Goal: Transaction & Acquisition: Obtain resource

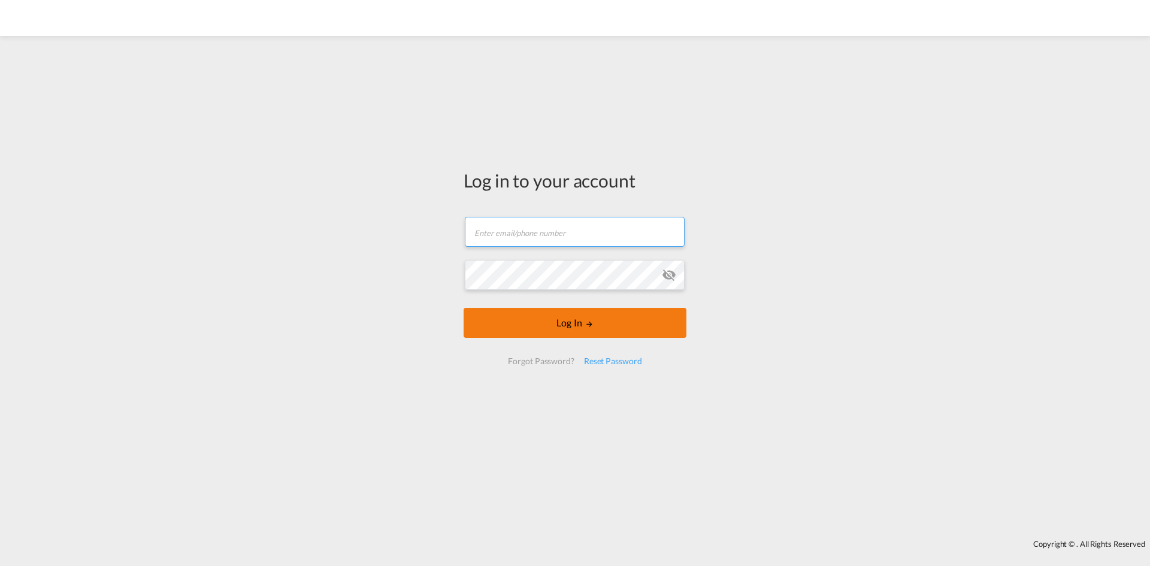
type input "[EMAIL_ADDRESS][PERSON_NAME][DOMAIN_NAME]"
click at [492, 332] on button "Log In" at bounding box center [575, 323] width 223 height 30
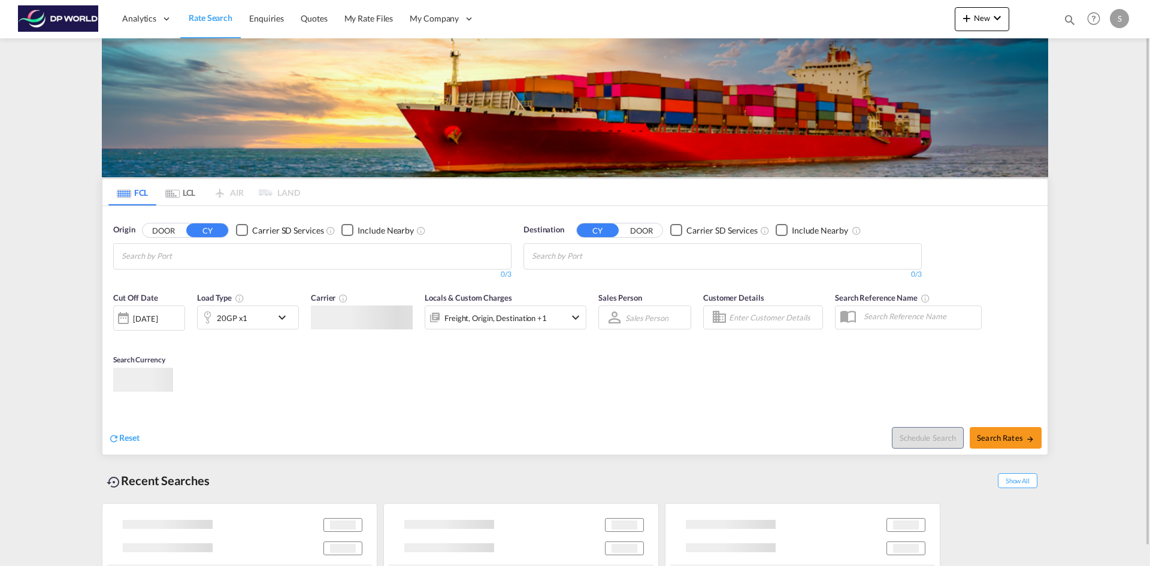
click at [155, 259] on input "Chips input." at bounding box center [179, 256] width 114 height 19
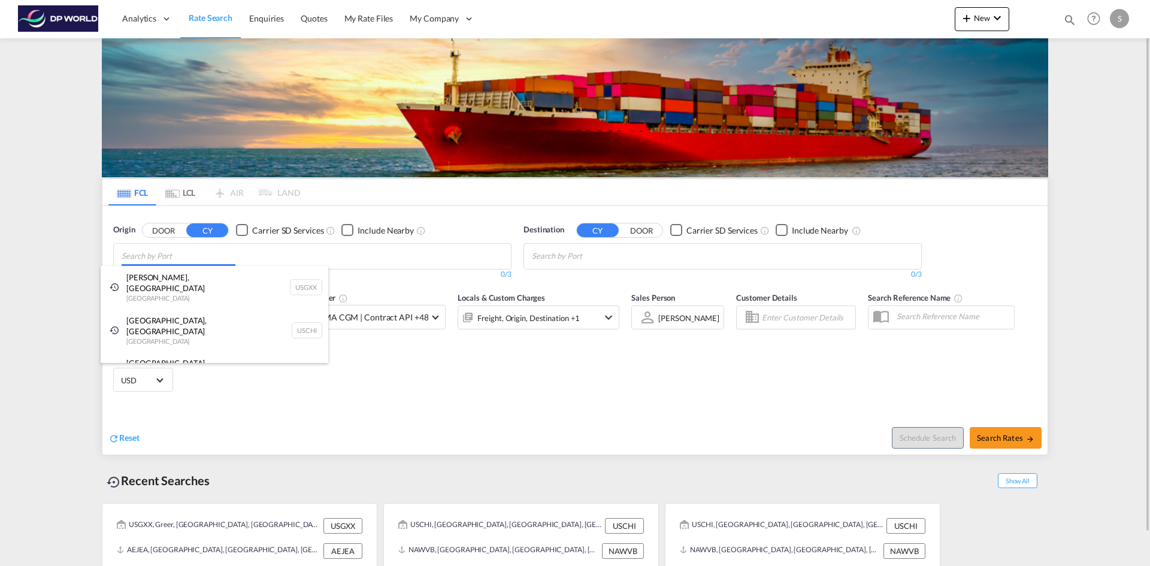
click at [145, 259] on body "Analytics Dashboard Rate Search Enquiries Quotes My Rate Files My Company" at bounding box center [575, 283] width 1150 height 566
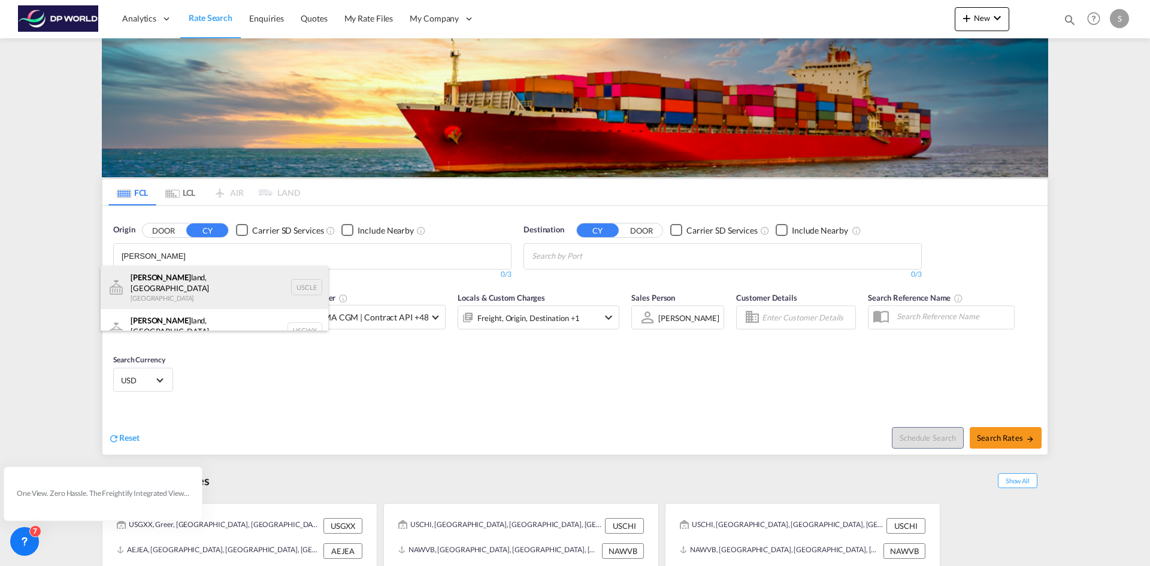
type input "[PERSON_NAME]"
click at [165, 277] on div "[PERSON_NAME][GEOGRAPHIC_DATA], [GEOGRAPHIC_DATA] [GEOGRAPHIC_DATA] USCLE" at bounding box center [215, 287] width 228 height 43
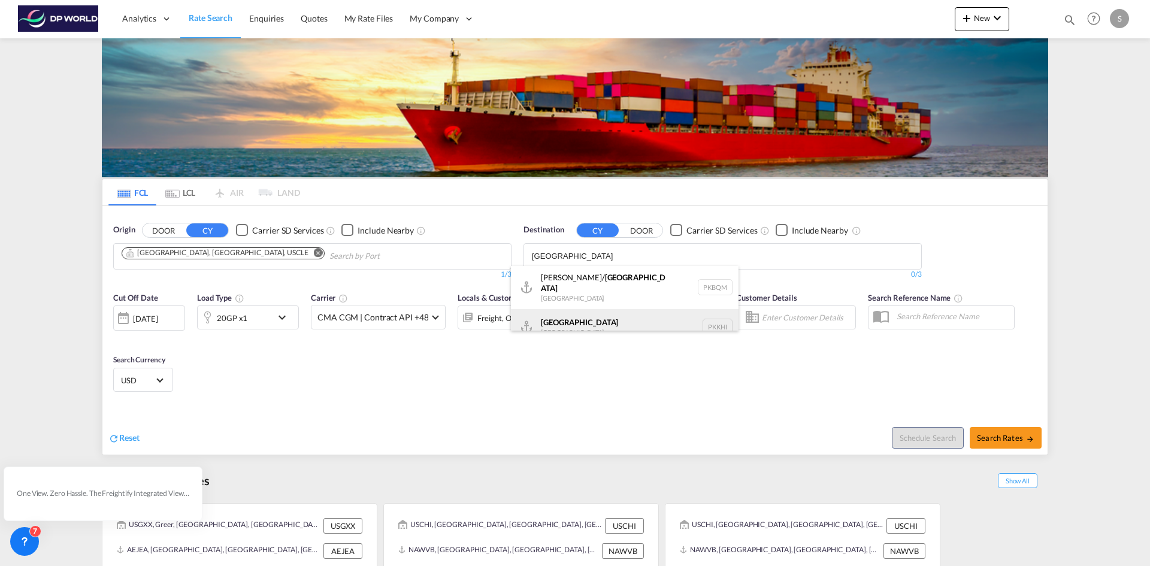
type input "[GEOGRAPHIC_DATA]"
click at [622, 310] on div "Karachi [GEOGRAPHIC_DATA] PKKHI" at bounding box center [625, 327] width 228 height 36
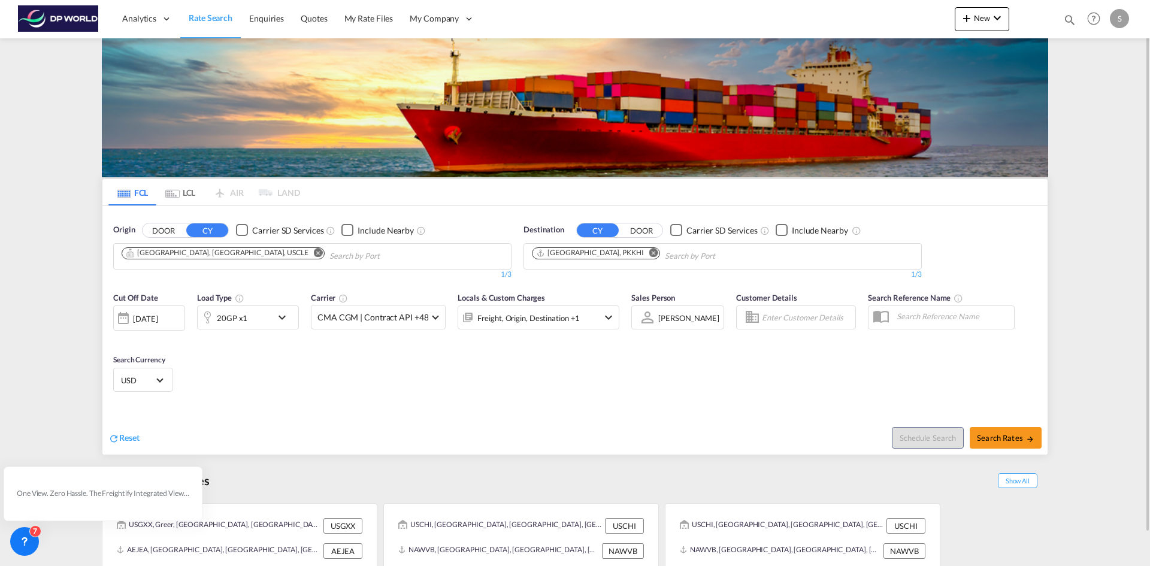
click at [276, 317] on md-icon "icon-chevron-down" at bounding box center [285, 317] width 20 height 14
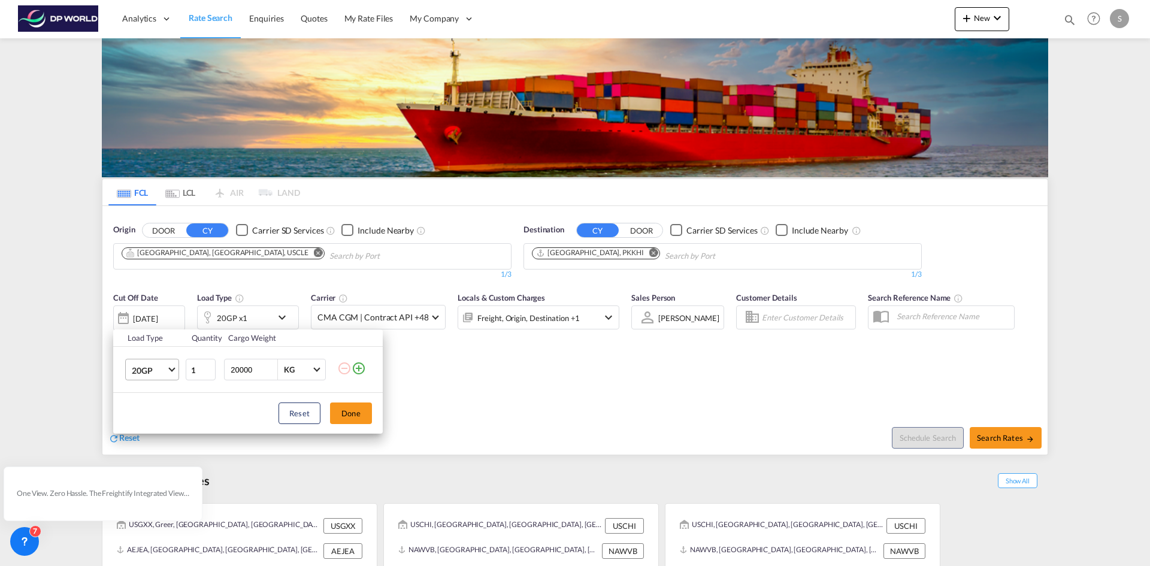
click at [174, 373] on md-select-value "20GP" at bounding box center [155, 369] width 48 height 20
click at [161, 428] on md-option "40HC" at bounding box center [162, 427] width 81 height 29
click at [358, 417] on button "Done" at bounding box center [351, 413] width 42 height 22
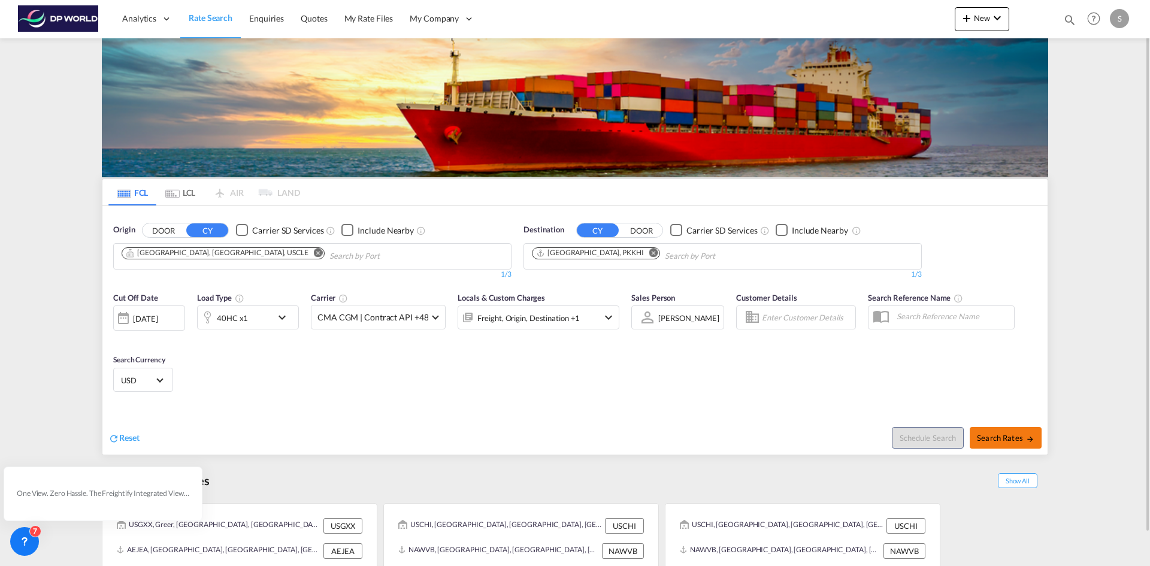
click at [998, 434] on span "Search Rates" at bounding box center [1005, 438] width 57 height 10
type input "USCLE to PKKHI / [DATE]"
